Goal: Task Accomplishment & Management: Manage account settings

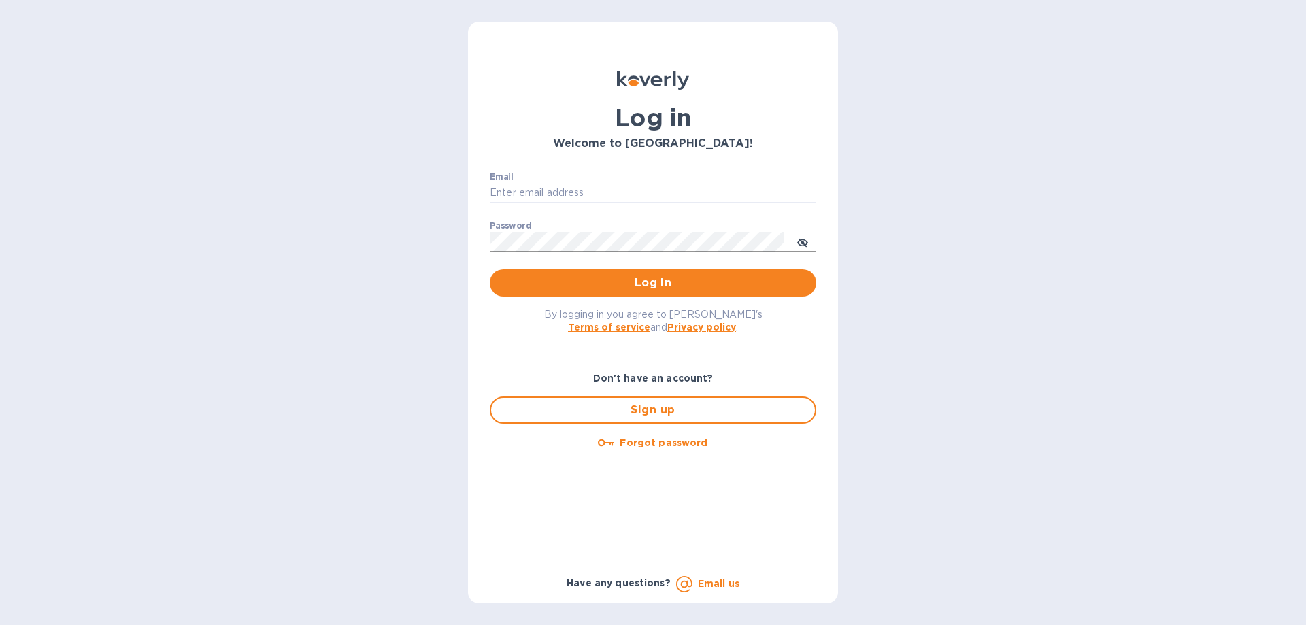
type input "[PERSON_NAME][EMAIL_ADDRESS][DOMAIN_NAME]"
click at [803, 241] on icon "toggle password visibility" at bounding box center [802, 242] width 11 height 11
click at [740, 279] on span "Log in" at bounding box center [653, 283] width 305 height 16
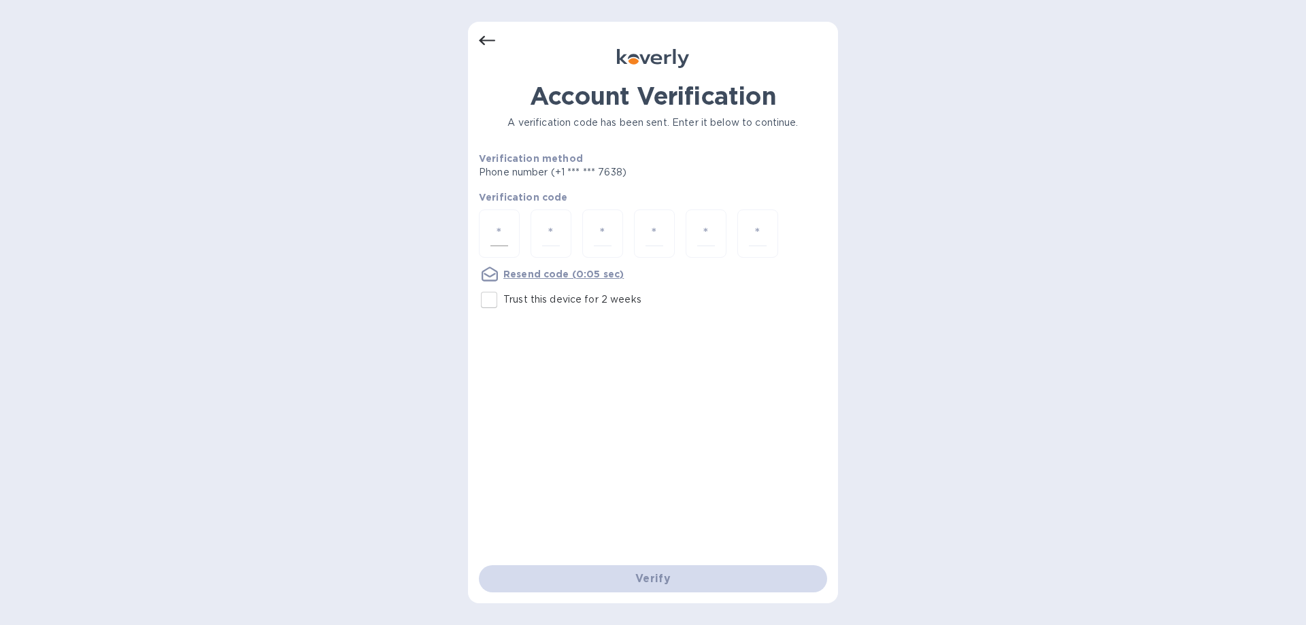
click at [504, 228] on input "number" at bounding box center [499, 233] width 18 height 25
type input "9"
type input "4"
type input "3"
type input "1"
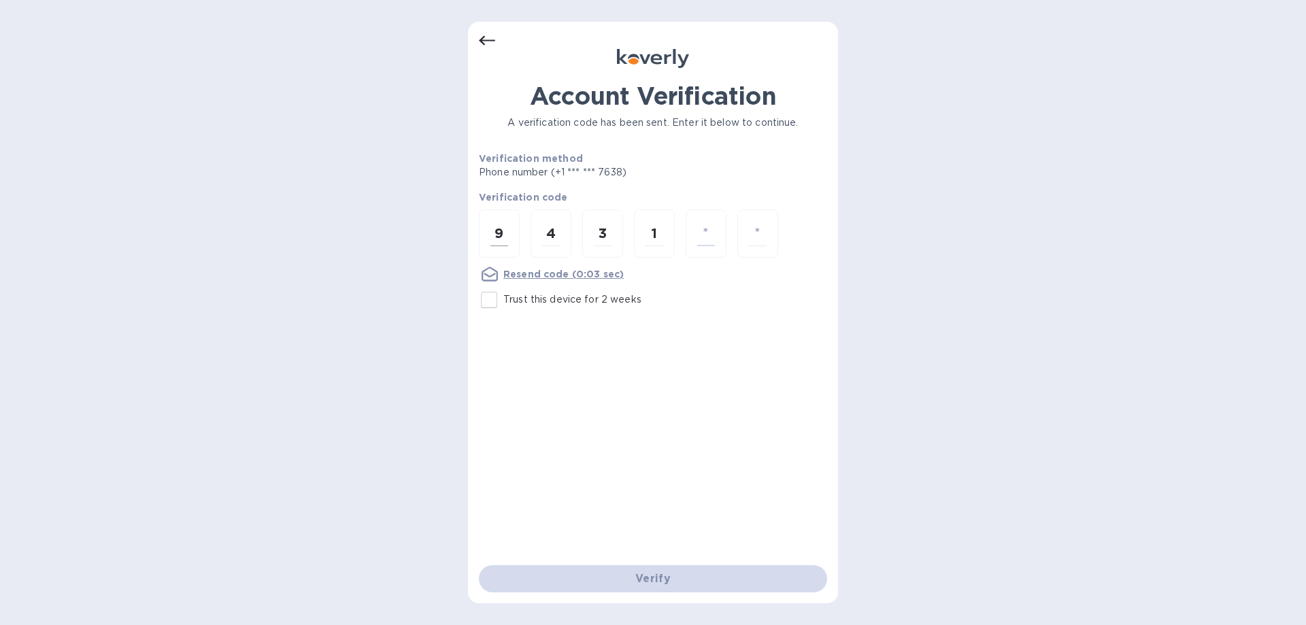
type input "3"
type input "6"
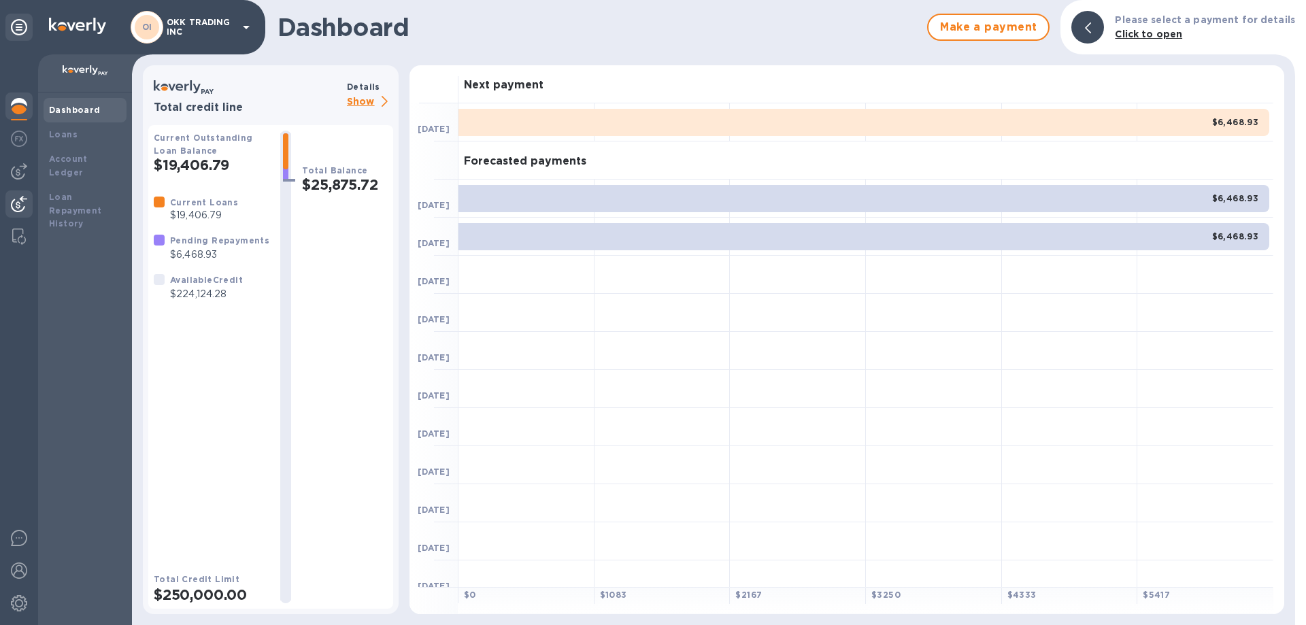
click at [23, 195] on div at bounding box center [18, 205] width 27 height 30
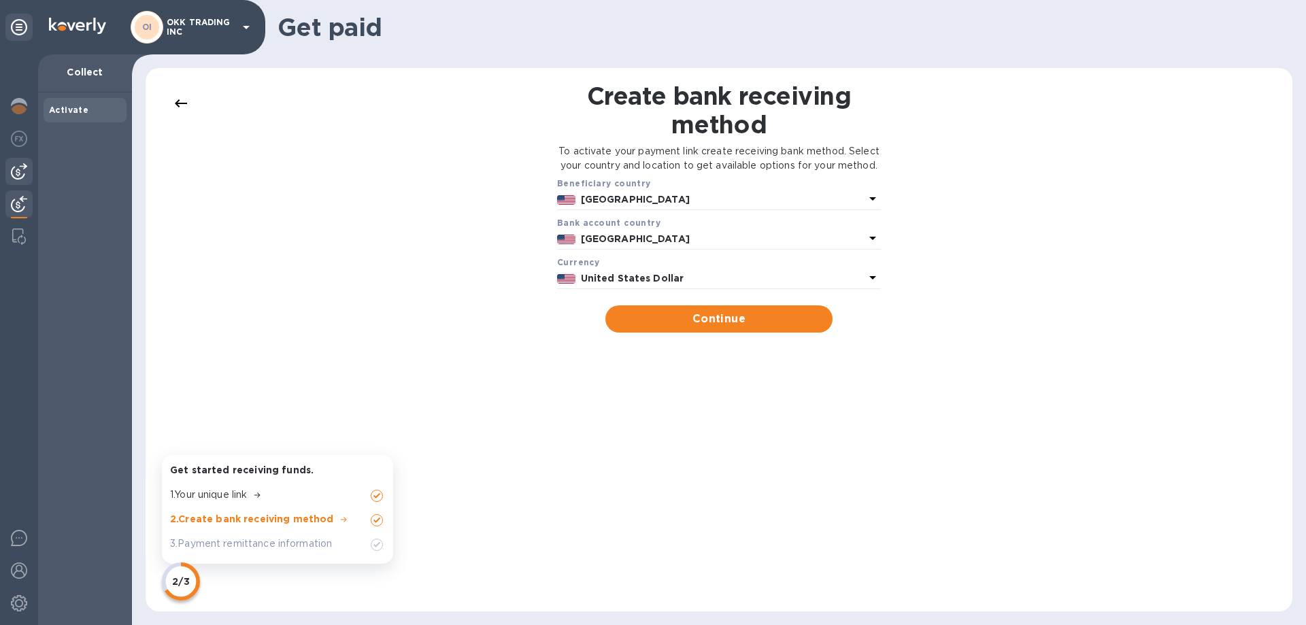
click at [16, 167] on img at bounding box center [19, 171] width 16 height 16
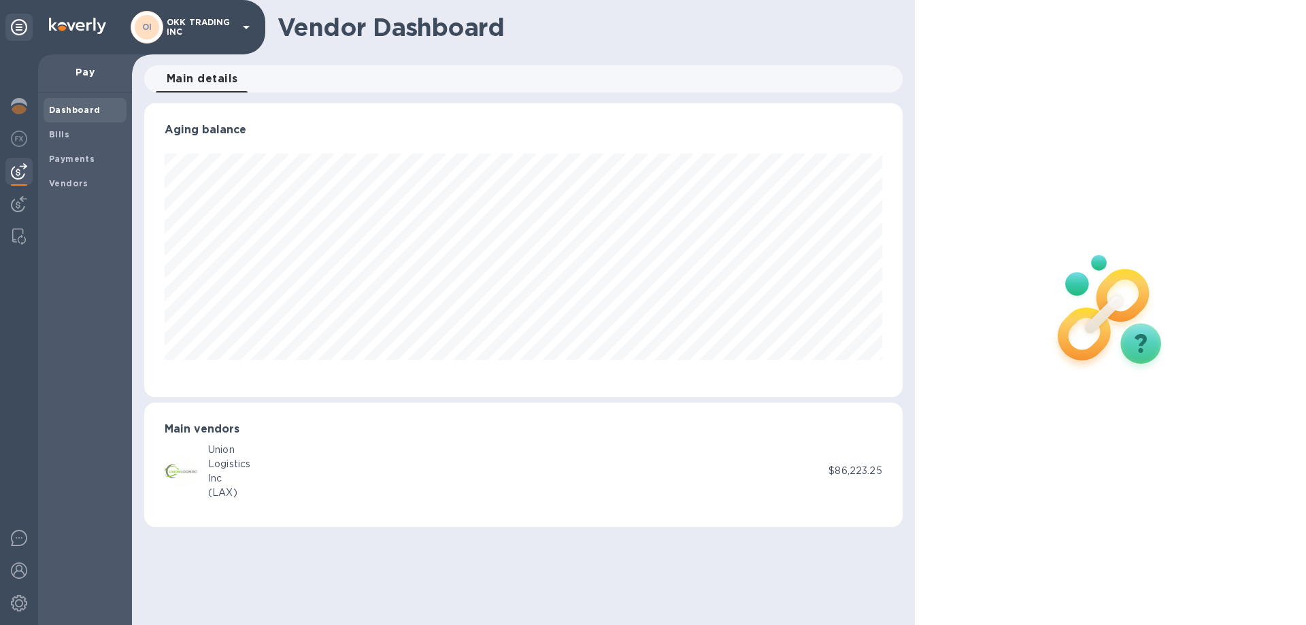
scroll to position [294, 758]
click at [75, 183] on b "Vendors" at bounding box center [68, 183] width 39 height 10
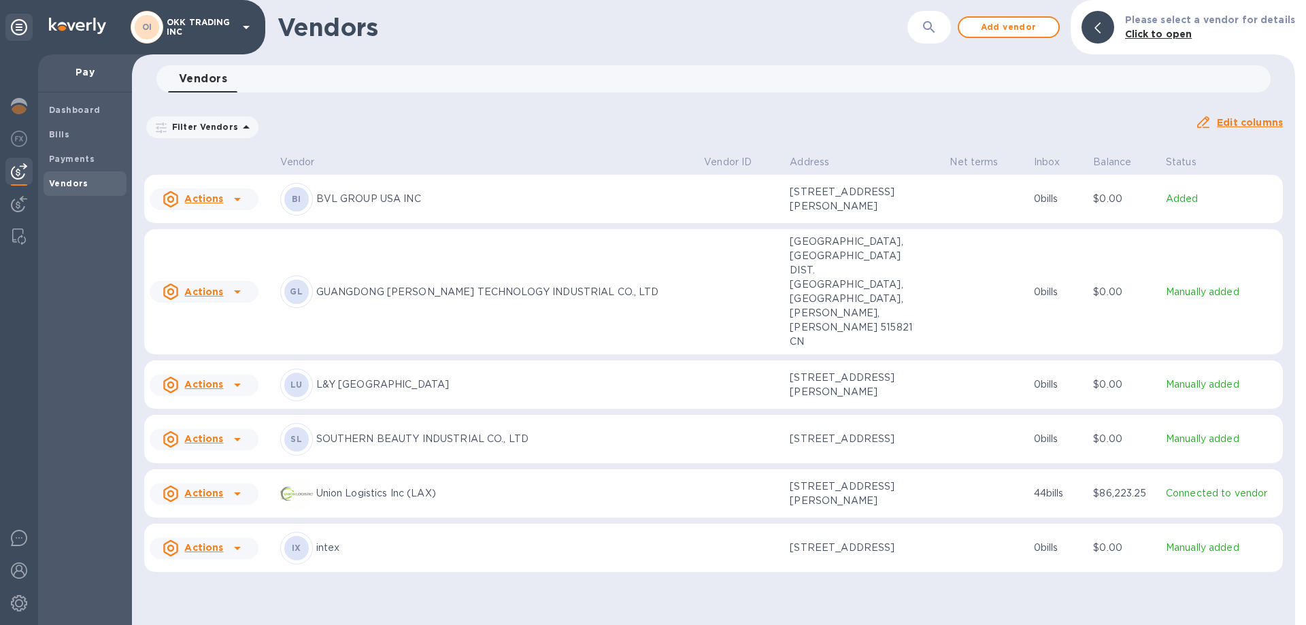
click at [233, 284] on icon at bounding box center [237, 292] width 16 height 16
click at [234, 331] on b "Add new bill" at bounding box center [219, 331] width 63 height 11
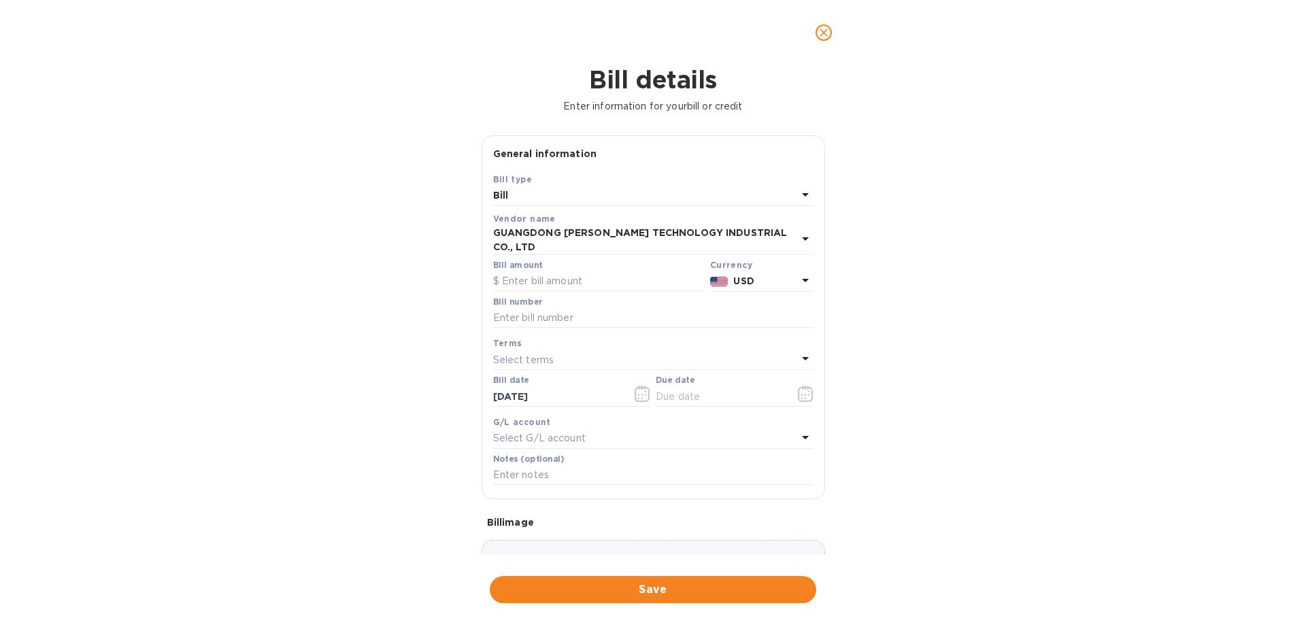
click at [802, 196] on icon at bounding box center [805, 194] width 16 height 16
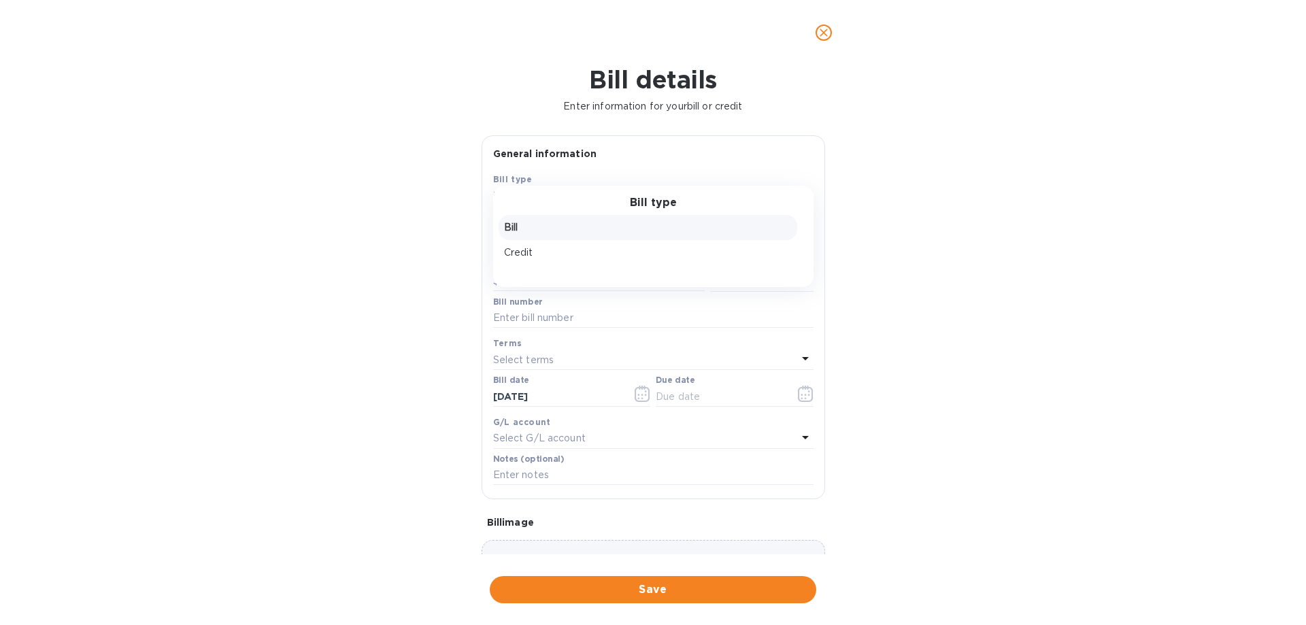
click at [575, 225] on p "Bill" at bounding box center [648, 227] width 288 height 14
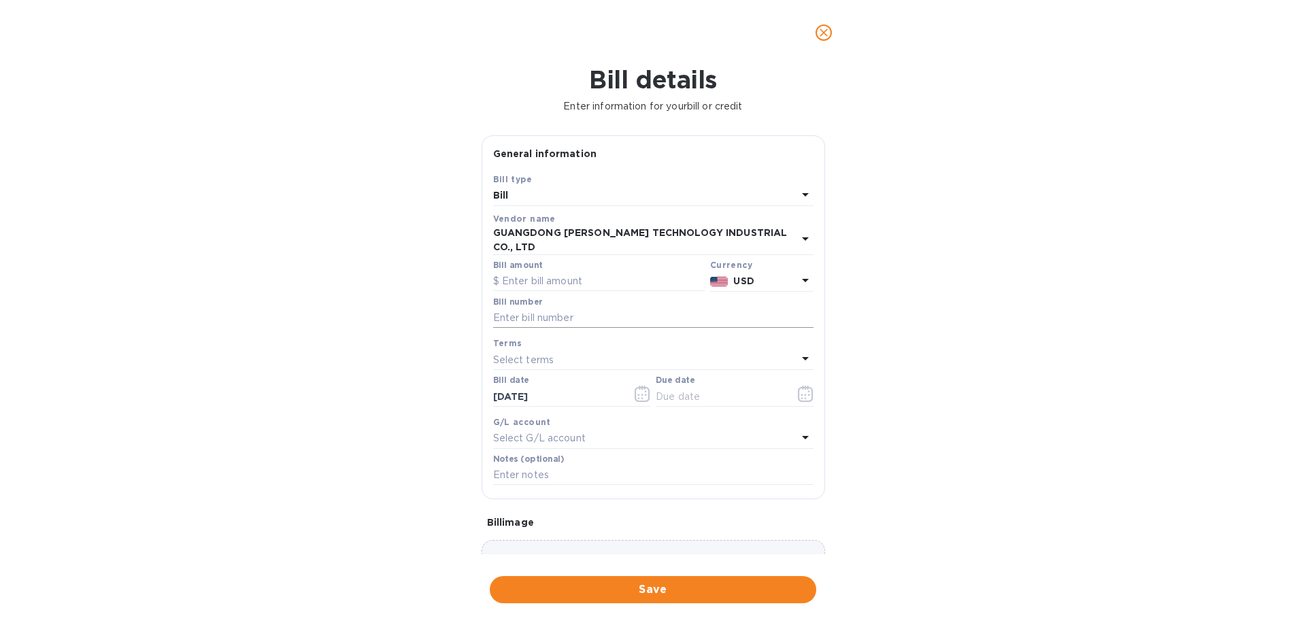
click at [519, 309] on input "text" at bounding box center [653, 318] width 320 height 20
paste input "PO#XQ1, 2, &3"
type input "PO#XQ1, 2, &3"
click at [549, 271] on input "text" at bounding box center [598, 281] width 211 height 20
type input "16,000"
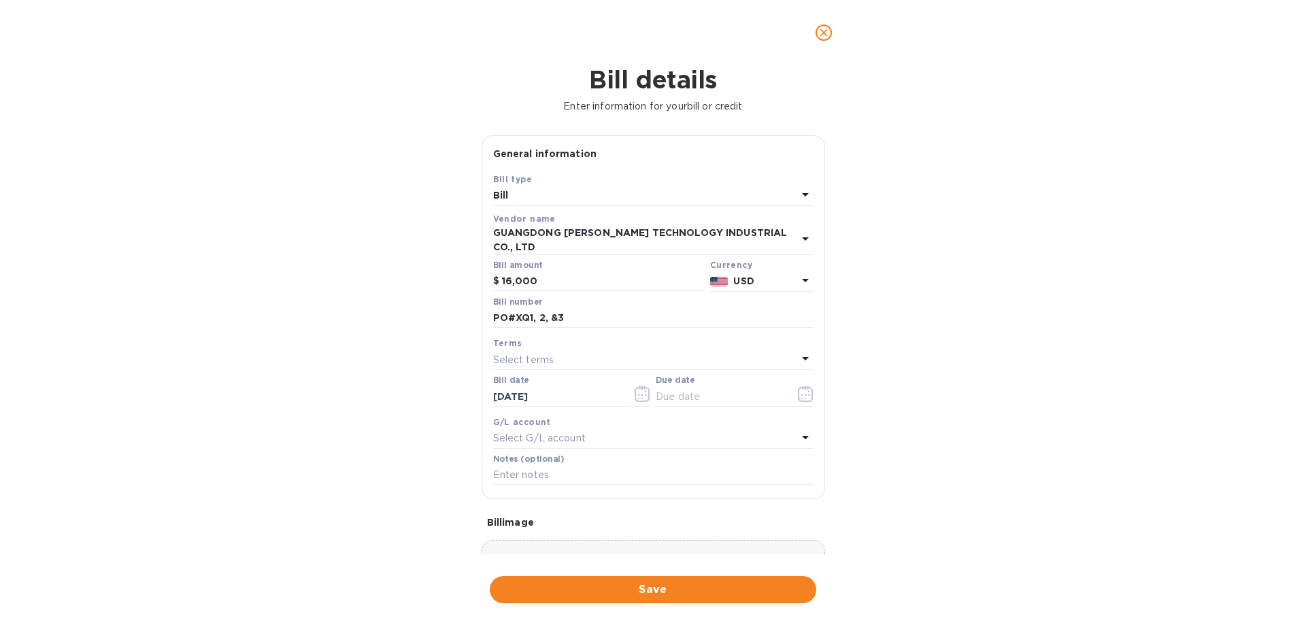
click at [802, 357] on icon at bounding box center [805, 358] width 7 height 3
click at [801, 350] on div "Terms NET 30 NET 60 1/10 NET 60 2/10 NET 60 Create new" at bounding box center [653, 461] width 320 height 222
click at [607, 456] on p "NET 60" at bounding box center [648, 463] width 288 height 14
type input "12/06/2025"
click at [802, 350] on icon at bounding box center [805, 358] width 16 height 16
